Goal: Book appointment/travel/reservation

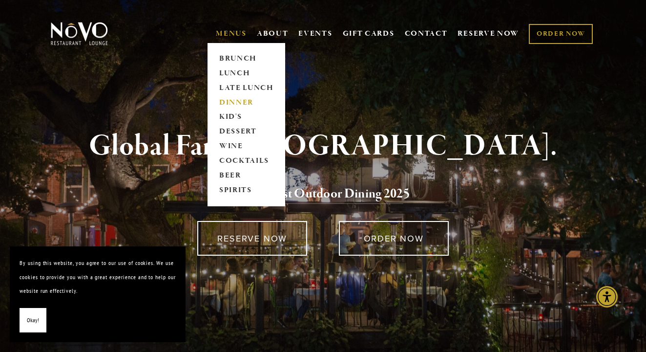
click at [233, 100] on link "DINNER" at bounding box center [246, 102] width 61 height 15
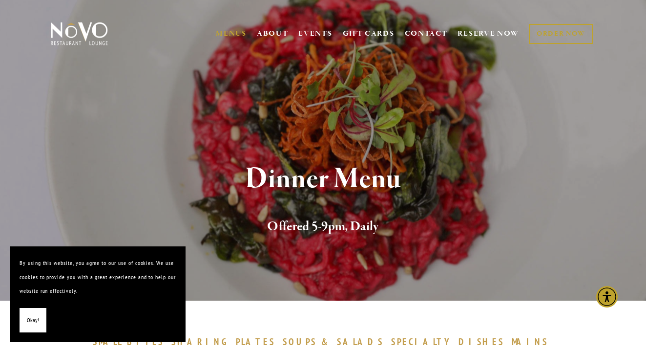
click at [81, 37] on img at bounding box center [79, 33] width 61 height 24
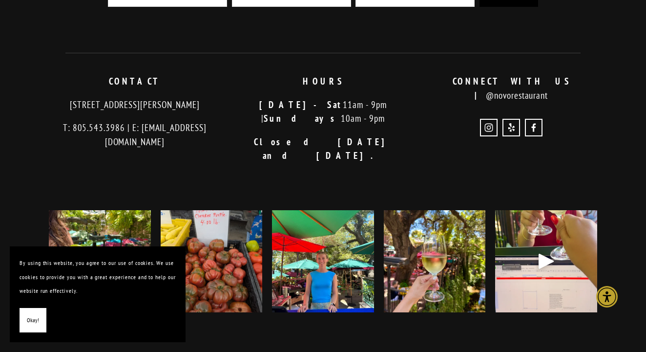
scroll to position [1755, 0]
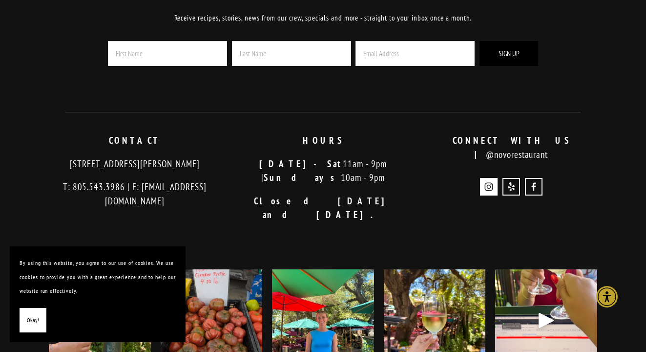
click at [485, 178] on use "Instagram" at bounding box center [489, 187] width 18 height 18
click at [514, 182] on use "Yelp" at bounding box center [511, 186] width 6 height 8
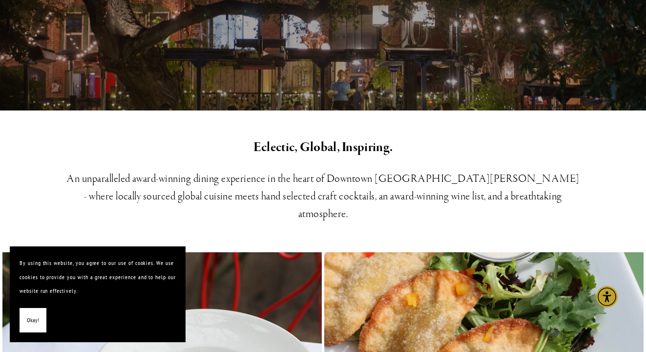
scroll to position [0, 0]
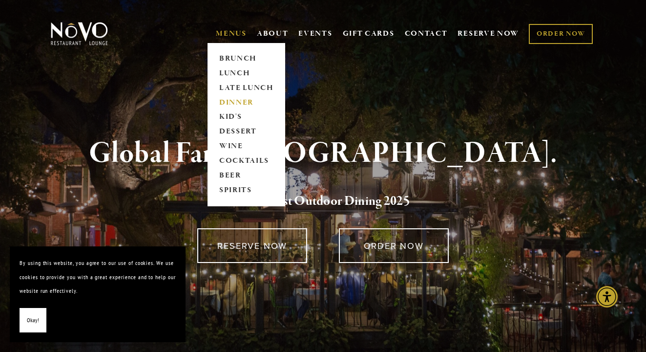
click at [242, 101] on link "DINNER" at bounding box center [246, 102] width 61 height 15
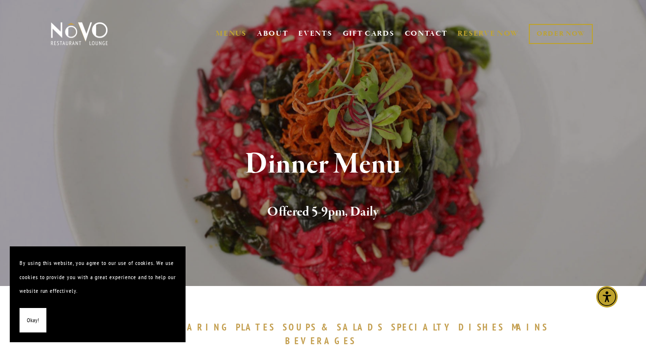
click at [487, 32] on link "RESERVE NOW" at bounding box center [489, 33] width 62 height 19
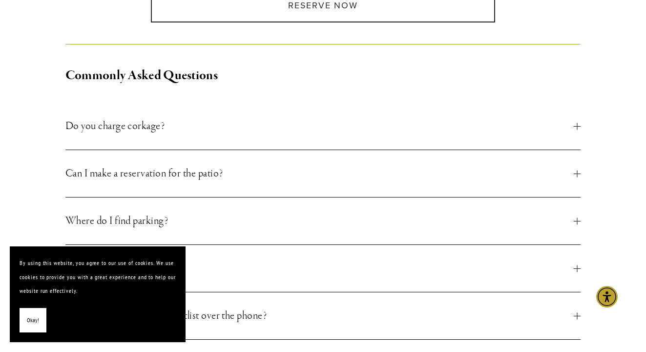
scroll to position [231, 0]
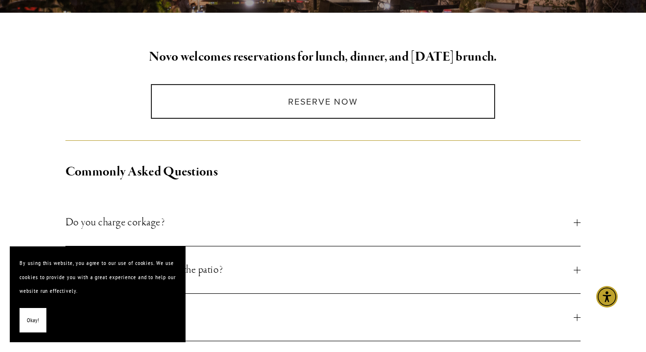
click at [537, 221] on span "Do you charge corkage?" at bounding box center [319, 222] width 508 height 18
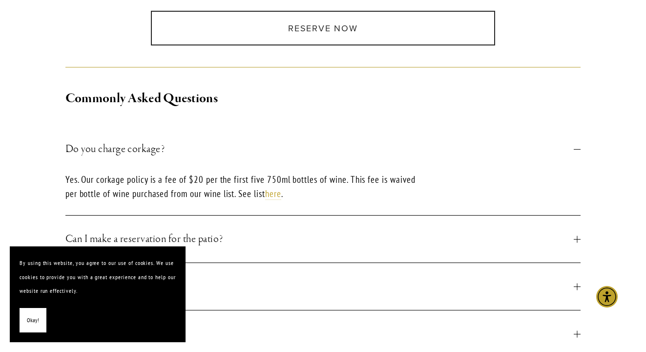
scroll to position [227, 0]
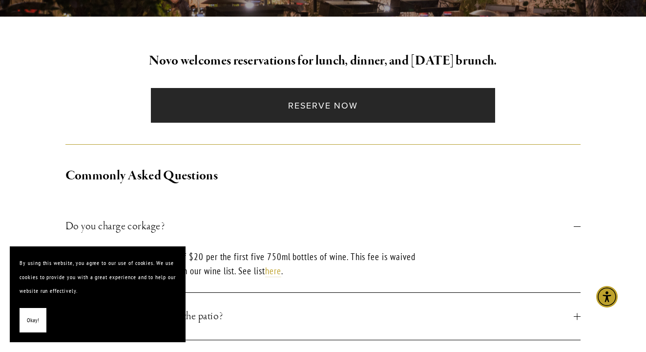
click at [334, 99] on link "Reserve Now" at bounding box center [323, 105] width 344 height 35
